Goal: Navigation & Orientation: Understand site structure

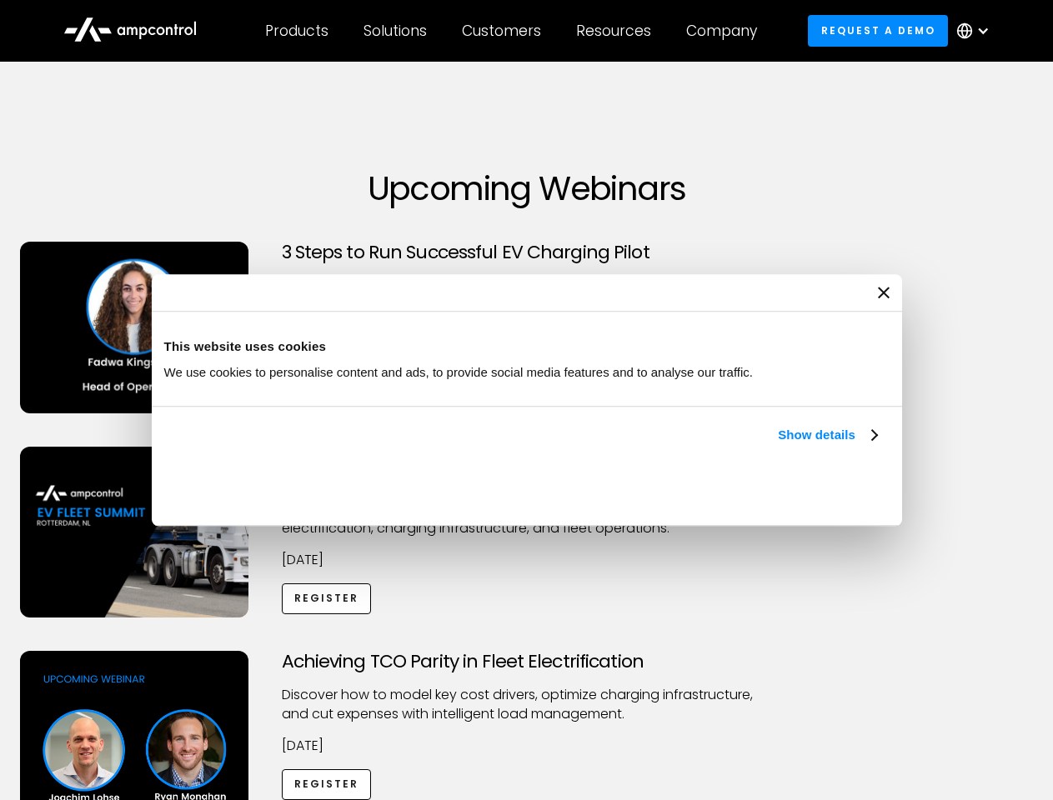
click at [778, 445] on link "Show details" at bounding box center [827, 435] width 98 height 20
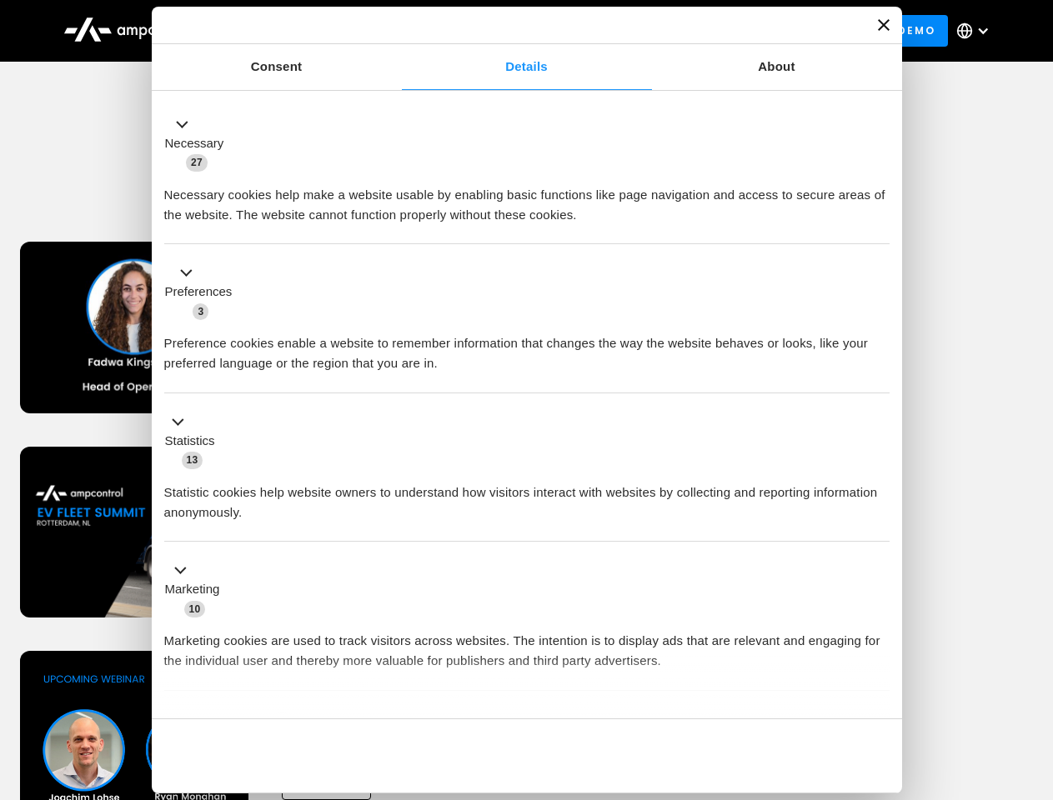
click at [879, 225] on div "Necessary cookies help make a website usable by enabling basic functions like p…" at bounding box center [526, 199] width 725 height 53
click at [1035, 672] on div "Achieving TCO Parity in Fleet Electrification Discover how to model key cost dr…" at bounding box center [526, 782] width 1047 height 262
click at [513, 31] on div "Customers" at bounding box center [501, 31] width 79 height 18
click at [296, 31] on div "Products" at bounding box center [296, 31] width 63 height 18
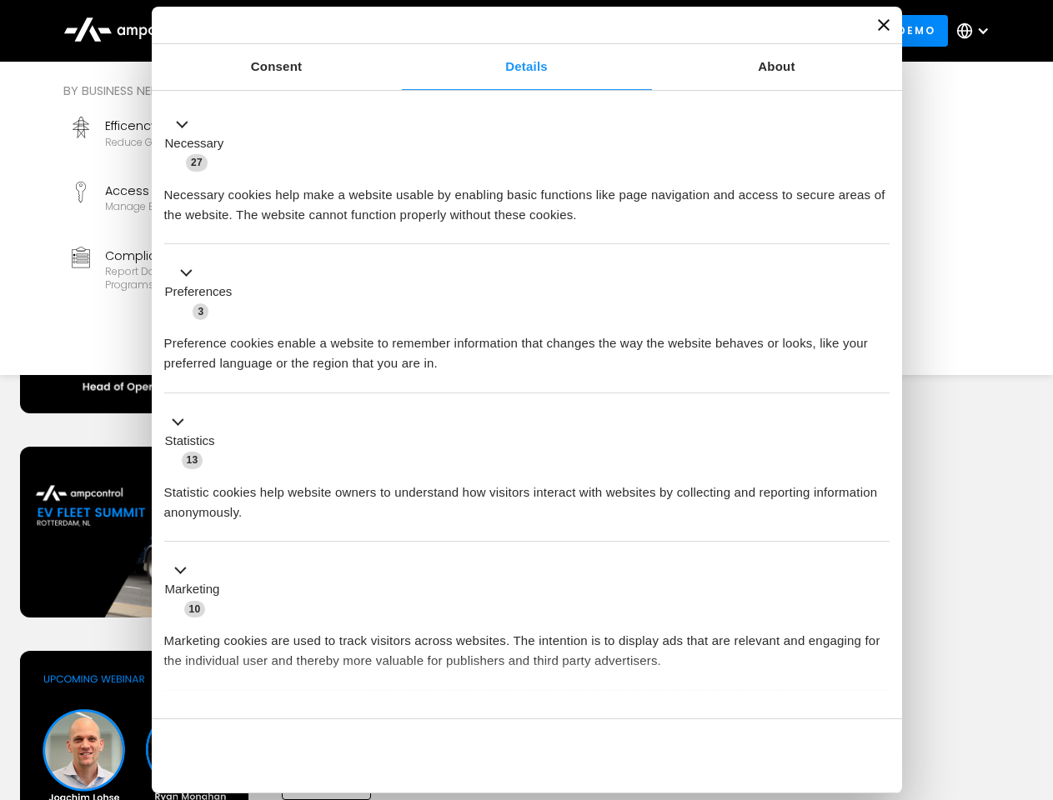
click at [396, 31] on div "Solutions" at bounding box center [394, 31] width 63 height 18
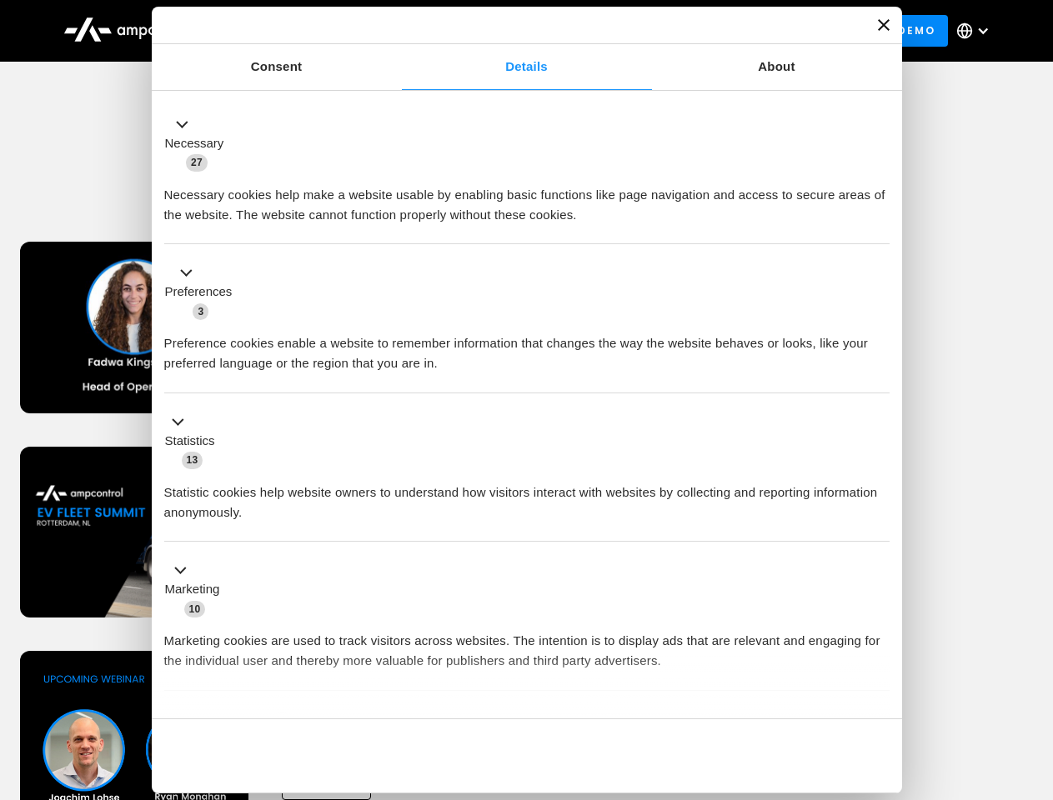
click at [504, 31] on div "Customers" at bounding box center [501, 31] width 79 height 18
click at [617, 31] on div "Resources" at bounding box center [613, 31] width 75 height 18
click at [727, 31] on div "Company" at bounding box center [721, 31] width 71 height 18
click at [977, 31] on div at bounding box center [982, 30] width 13 height 13
